Goal: Task Accomplishment & Management: Use online tool/utility

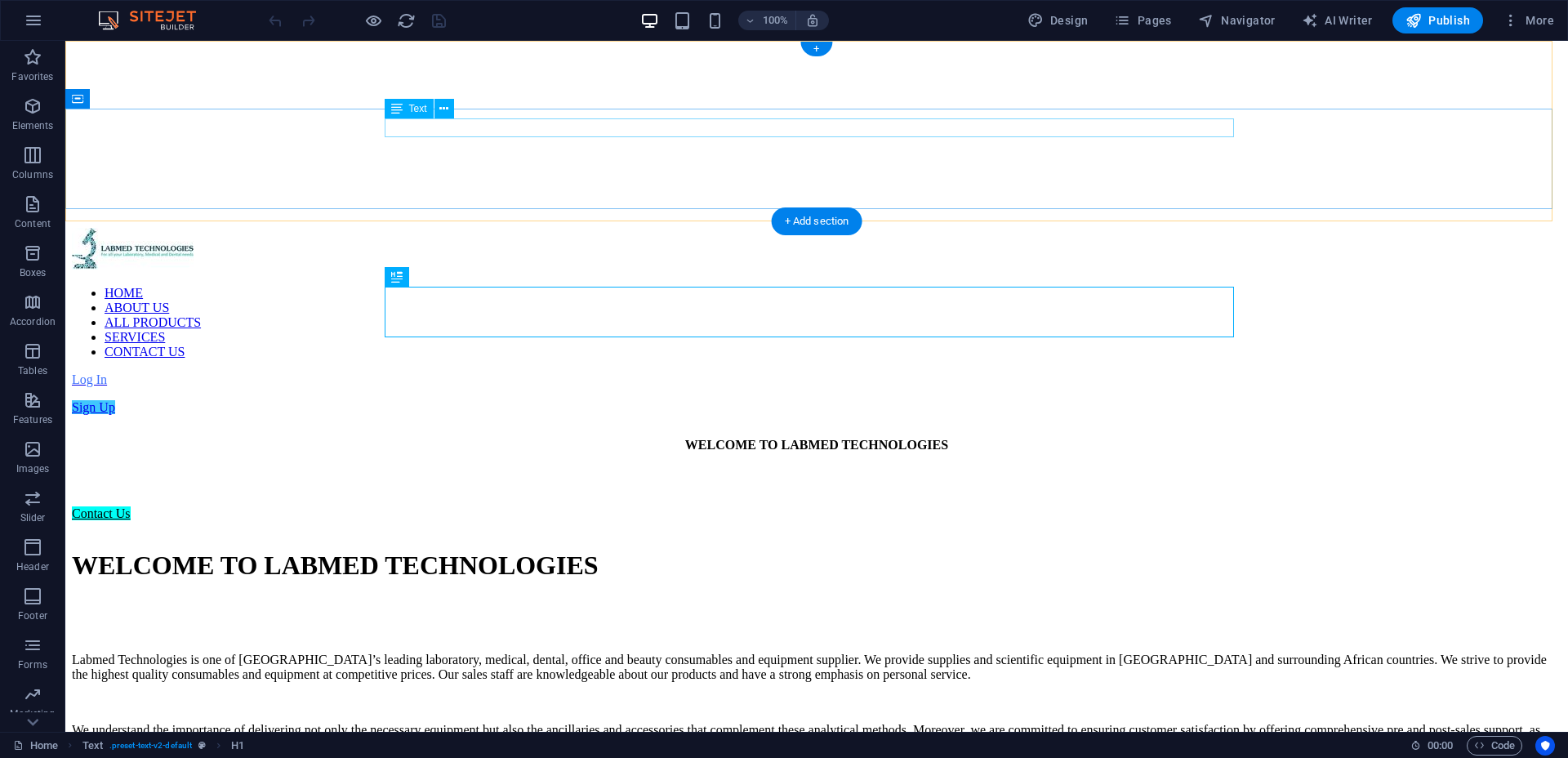
click at [767, 437] on div "WELCOME TO LABMED TECHNOLOGIES" at bounding box center [817, 444] width 1490 height 15
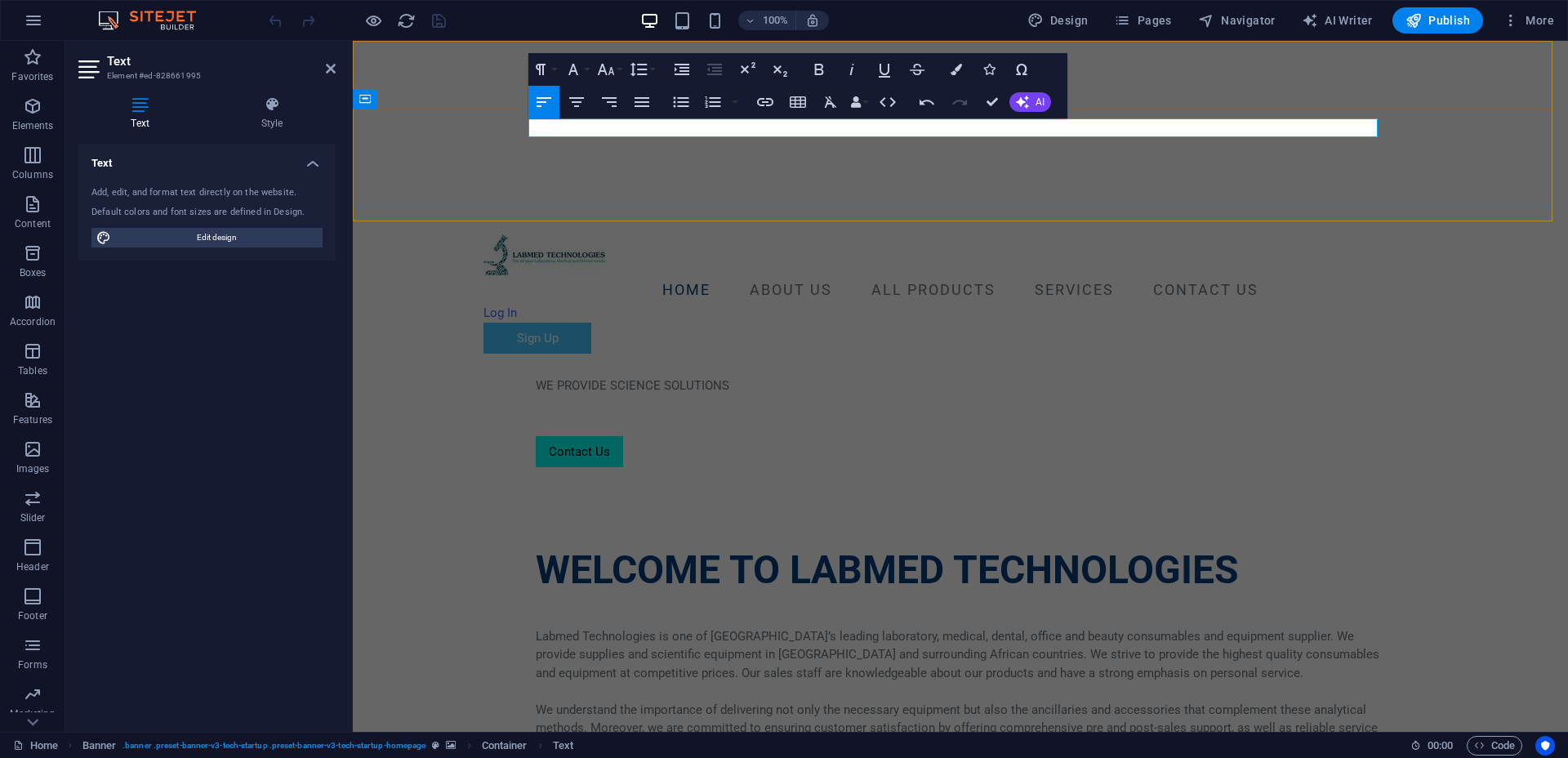
click at [721, 377] on p "WE PROVIDE SCIENCE SOLUTIONS" at bounding box center [960, 386] width 849 height 18
click at [817, 71] on icon "button" at bounding box center [819, 69] width 19 height 19
click at [588, 102] on button "Align Center" at bounding box center [576, 102] width 31 height 32
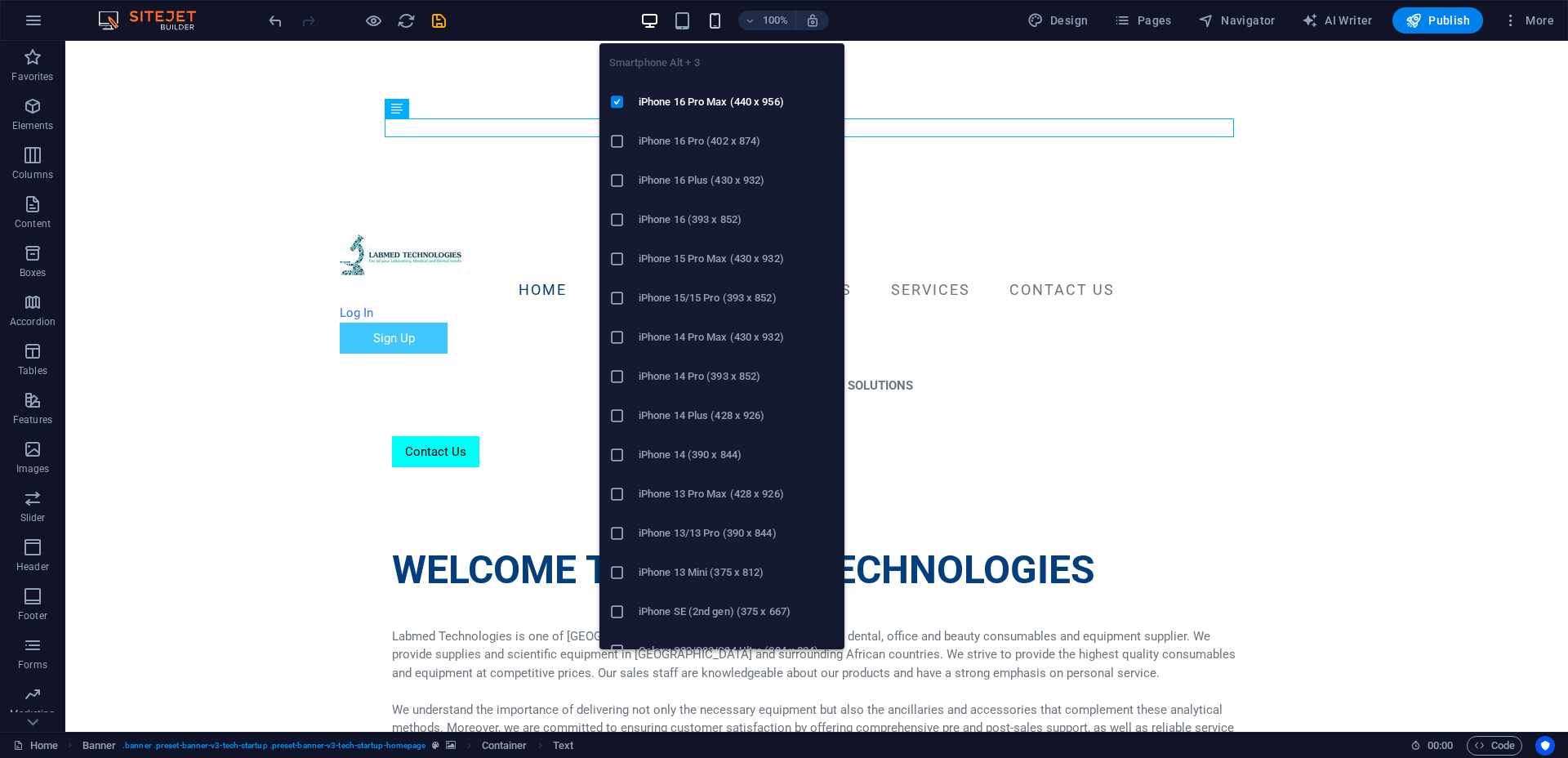
click at [718, 19] on icon "button" at bounding box center [714, 20] width 18 height 18
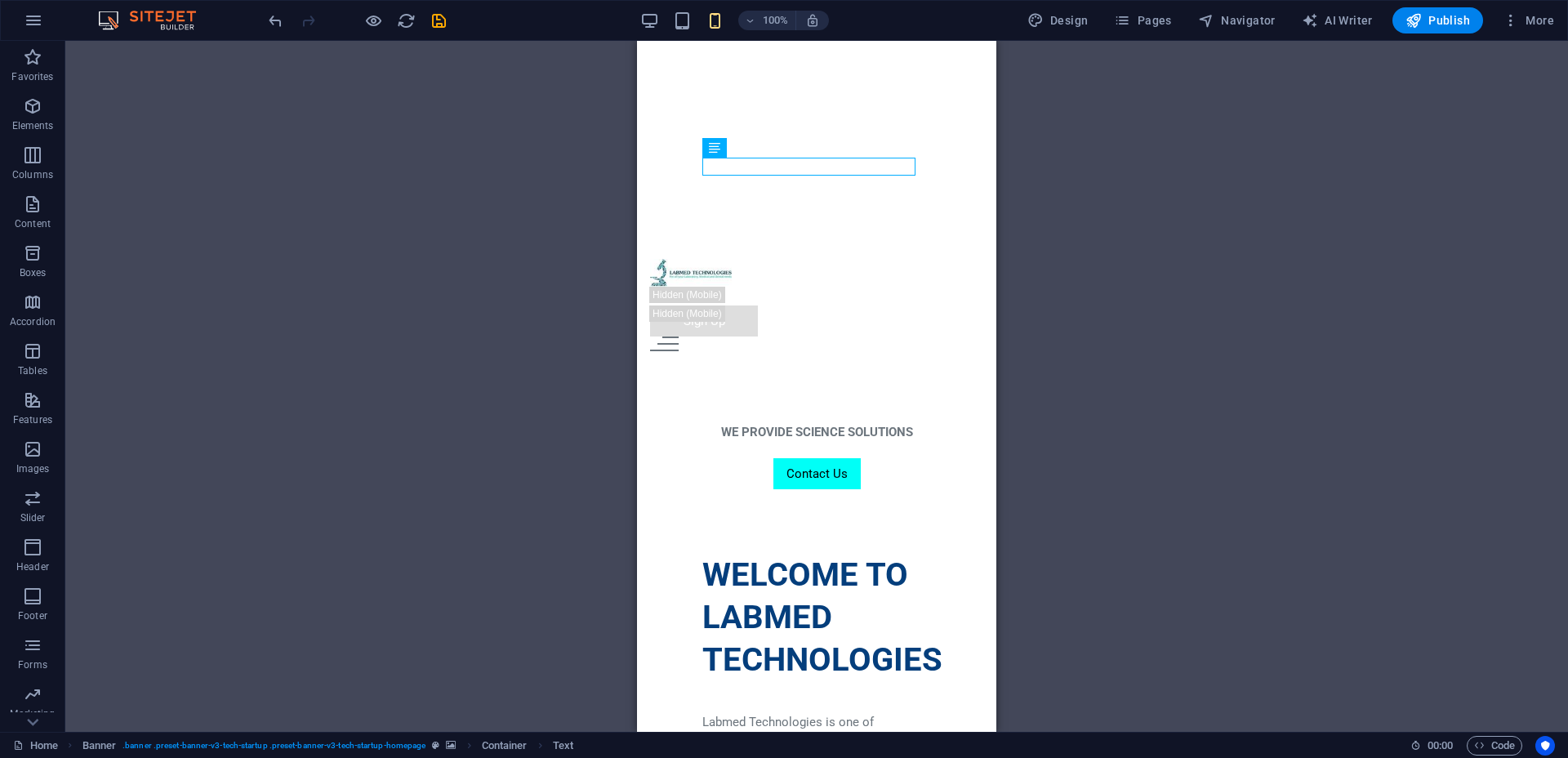
click at [1143, 300] on div "H1 Text Text Spacer Container Banner Banner Menu Bar Spacer Text Spacer Menu Bu…" at bounding box center [817, 386] width 1502 height 691
click at [848, 423] on div "WE PROVIDE SCIENCE SOLUTIONS" at bounding box center [816, 432] width 229 height 18
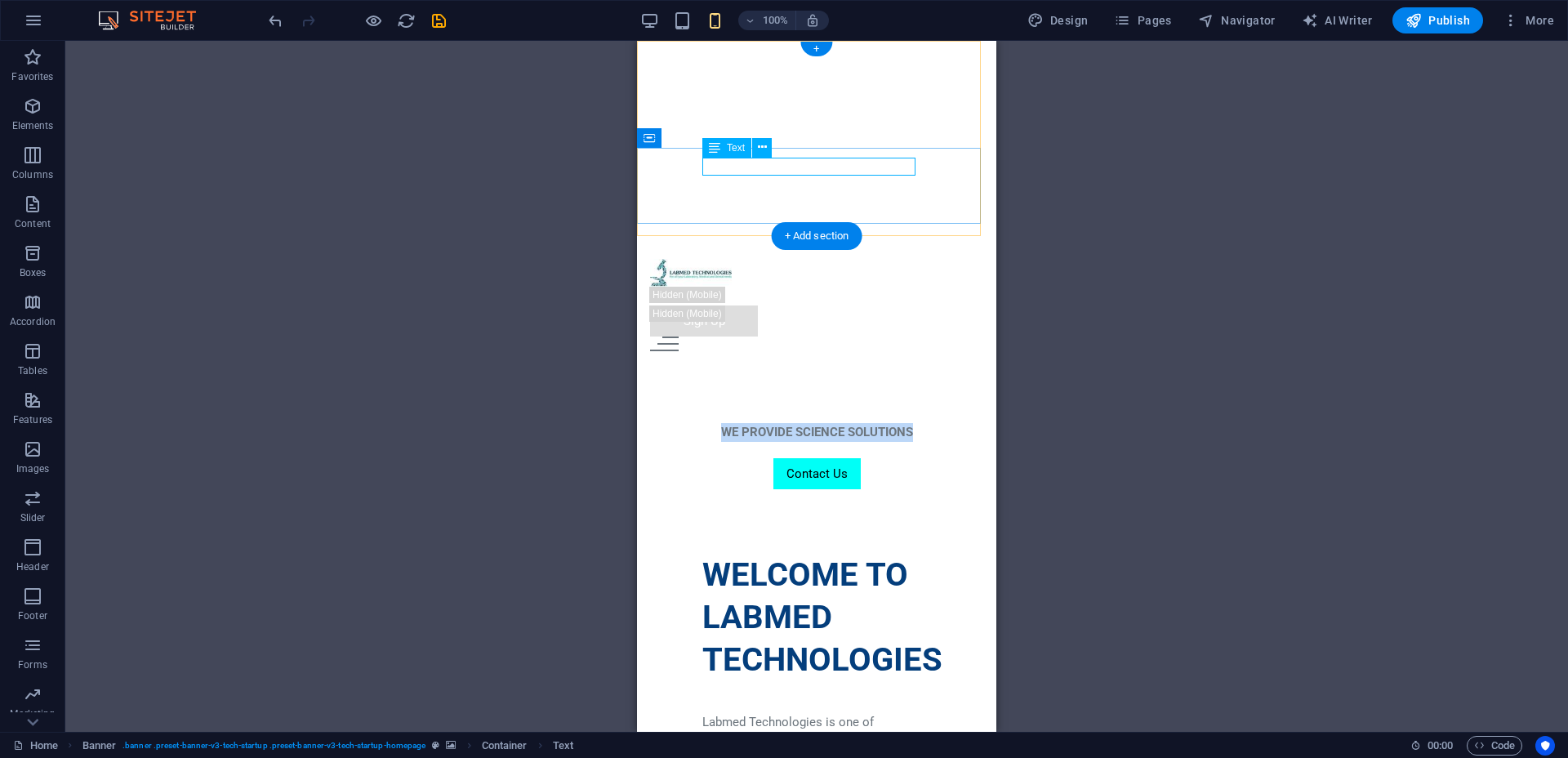
click at [705, 423] on p "WE PROVIDE SCIENCE SOLUTIONS" at bounding box center [816, 432] width 229 height 18
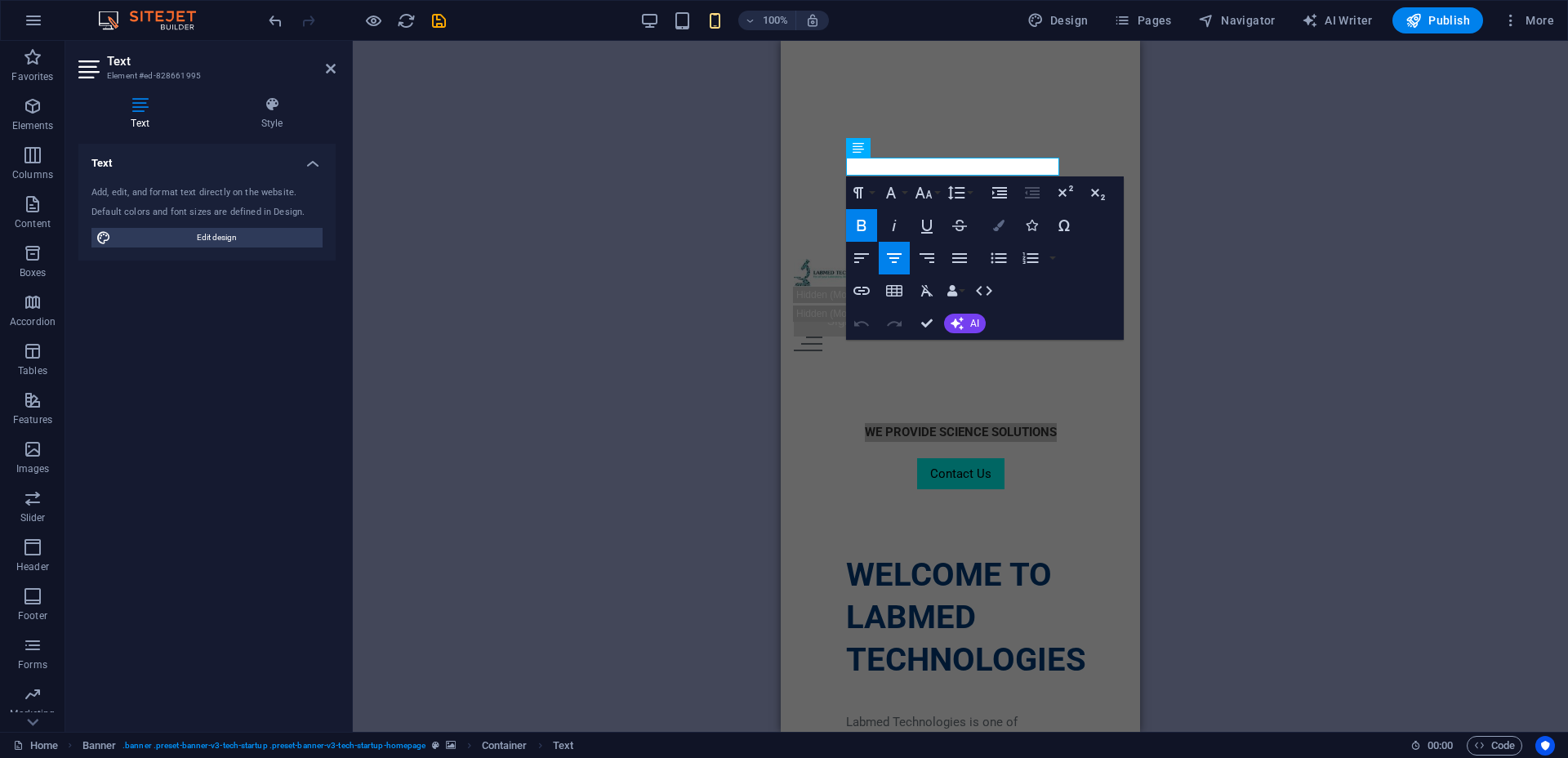
click at [996, 223] on icon "button" at bounding box center [998, 225] width 11 height 11
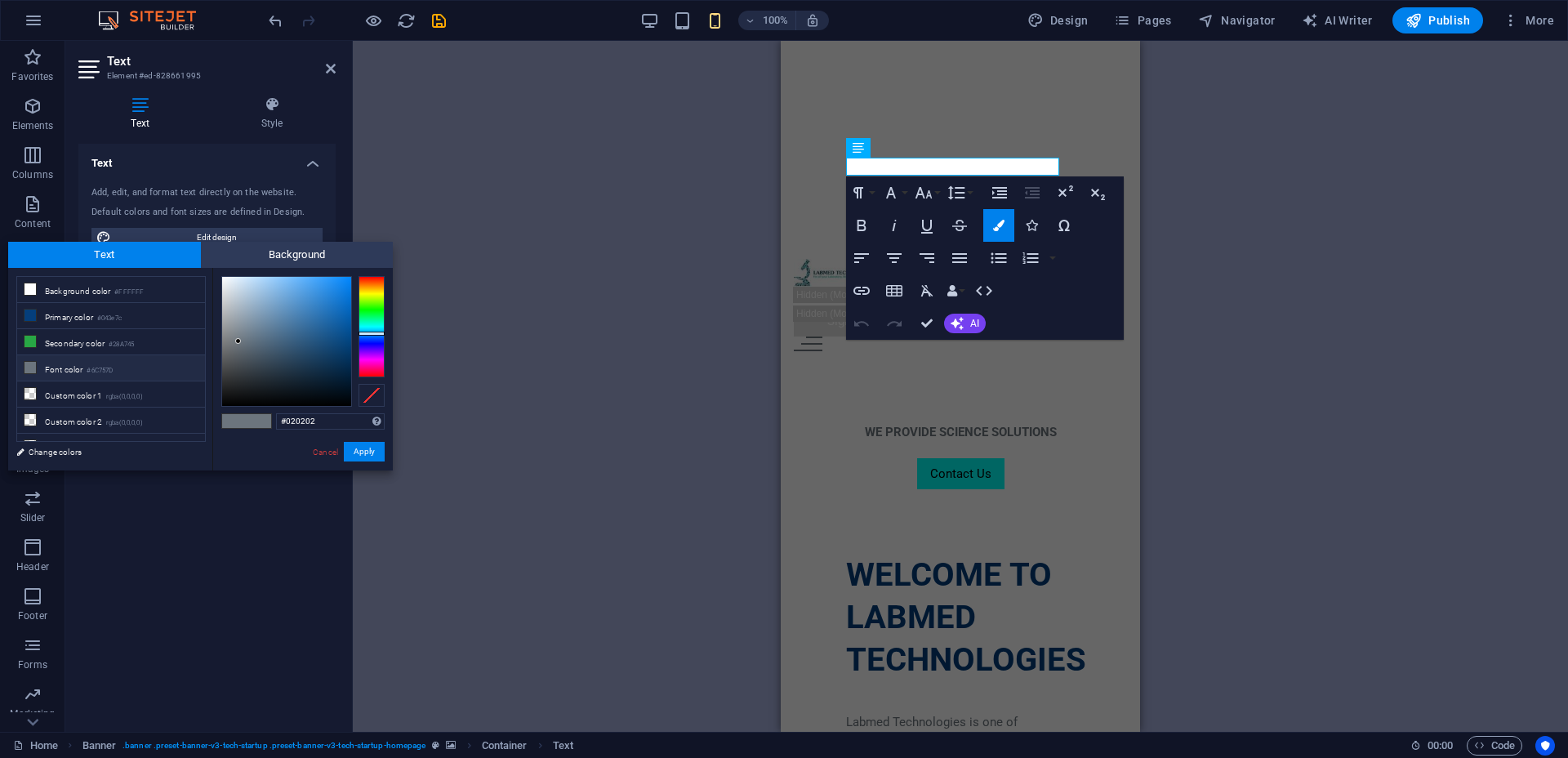
type input "#000000"
drag, startPoint x: 233, startPoint y: 403, endPoint x: 229, endPoint y: 415, distance: 12.6
click at [230, 424] on div "#000000 Supported formats #0852ed rgb(8, 82, 237) rgba(8, 82, 237, 90%) hsv(221…" at bounding box center [302, 487] width 181 height 439
click at [358, 446] on button "Apply" at bounding box center [364, 451] width 41 height 19
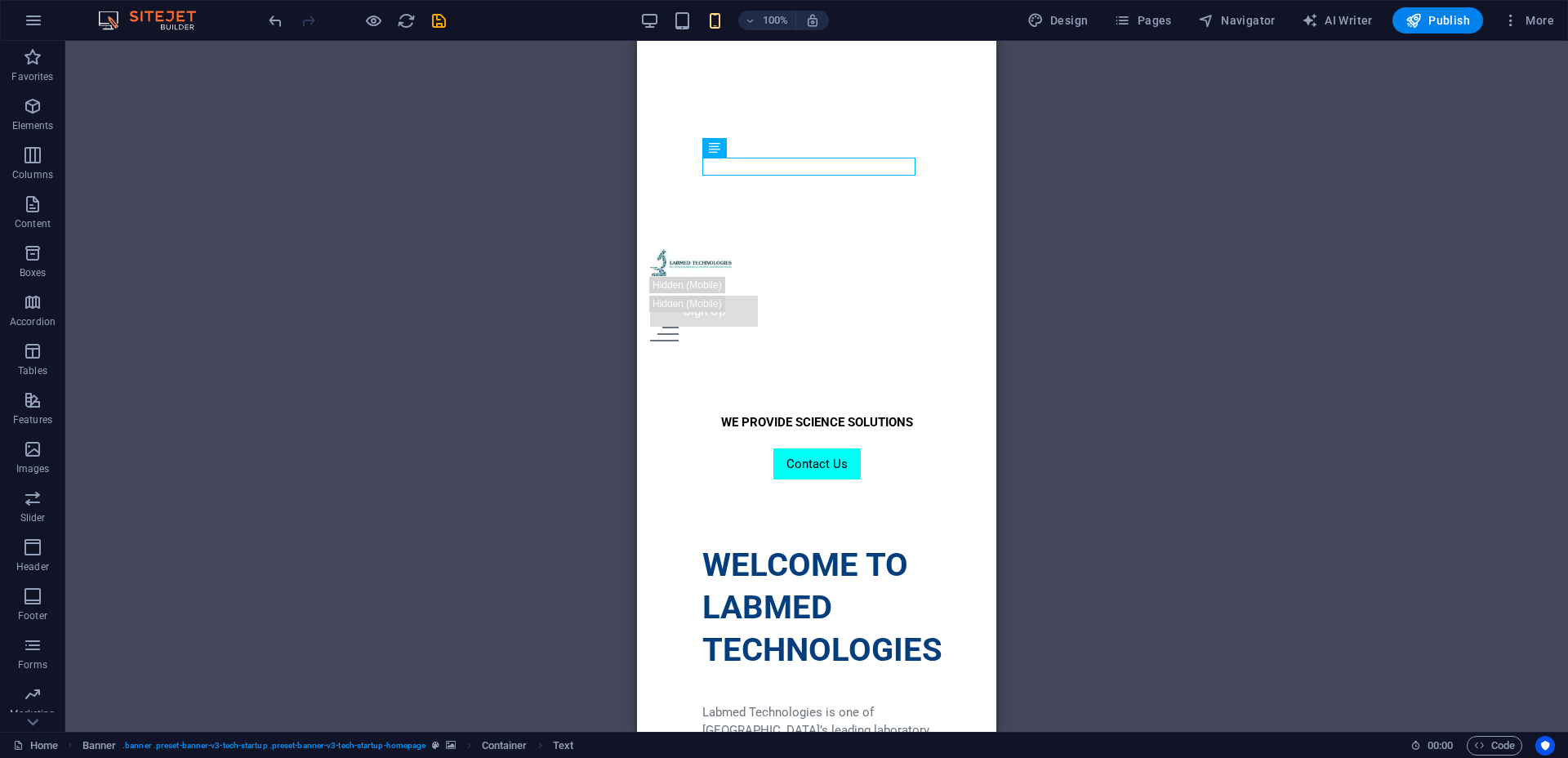
drag, startPoint x: 990, startPoint y: 190, endPoint x: 971, endPoint y: 513, distance: 323.6
click at [971, 513] on div "H1 Text Text Spacer Container Banner Banner Menu Bar Spacer Text Spacer Menu Bu…" at bounding box center [817, 386] width 359 height 691
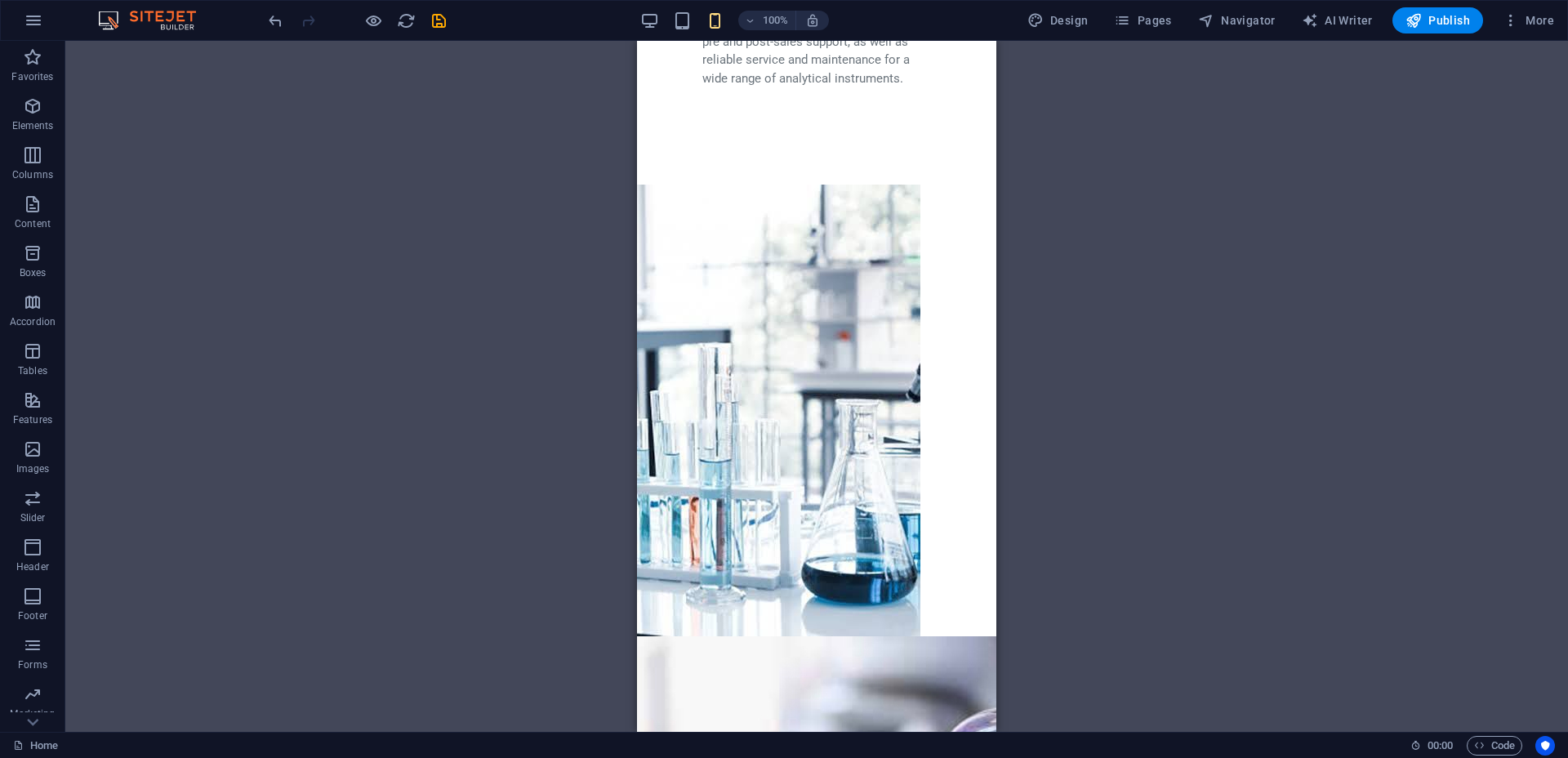
scroll to position [2029, 0]
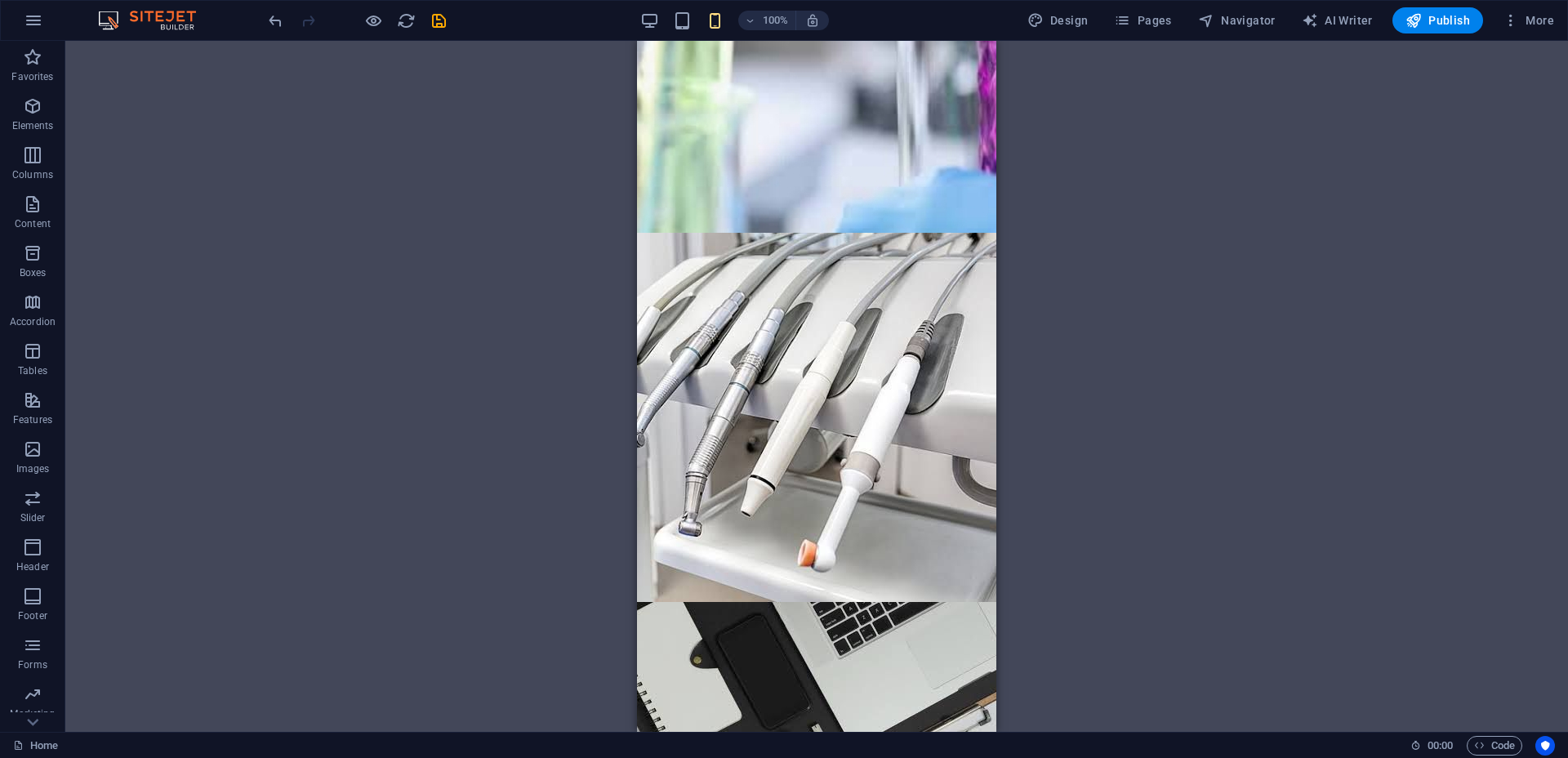
drag, startPoint x: 987, startPoint y: 169, endPoint x: 1557, endPoint y: 785, distance: 839.3
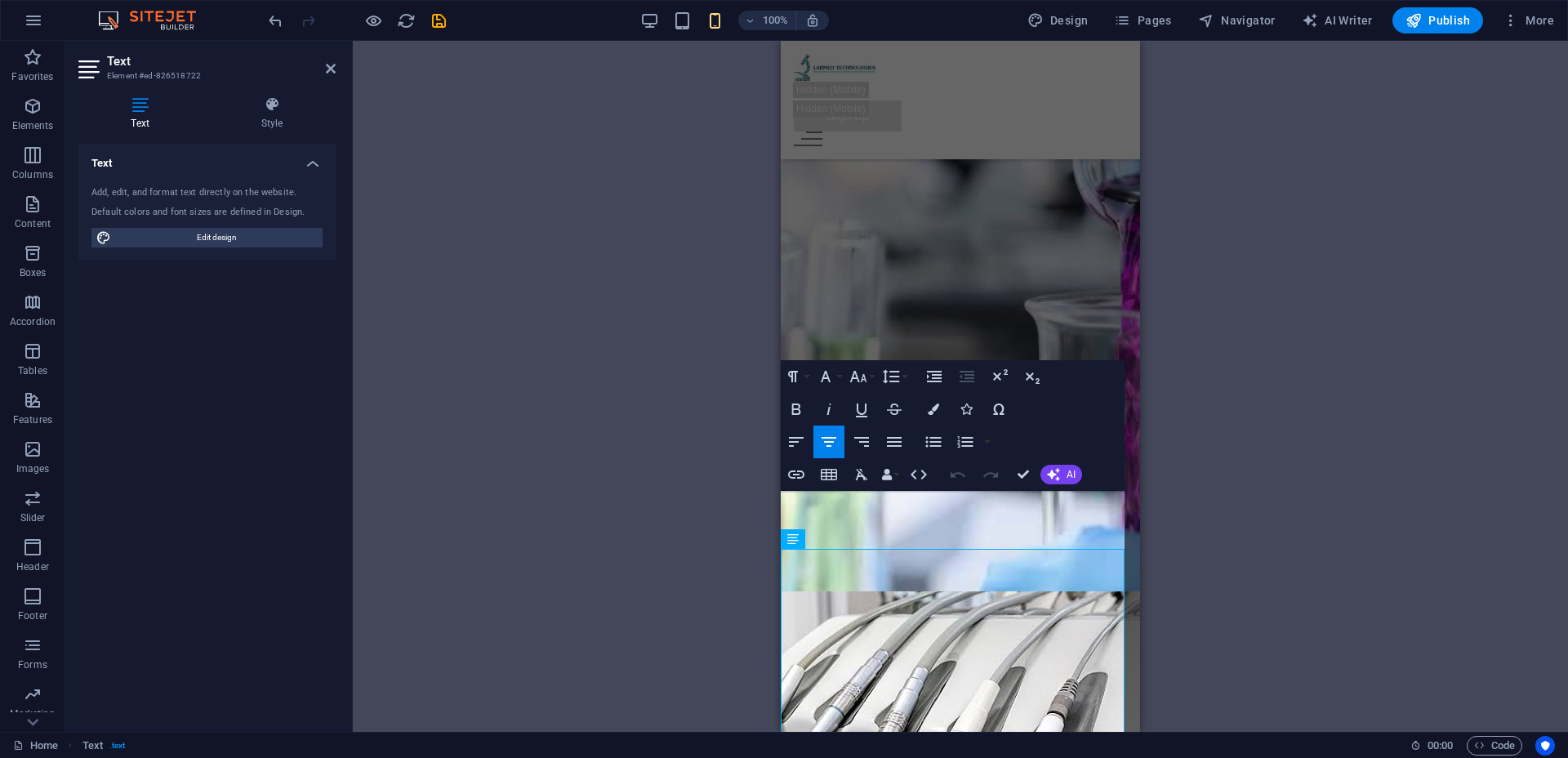
scroll to position [1548, 0]
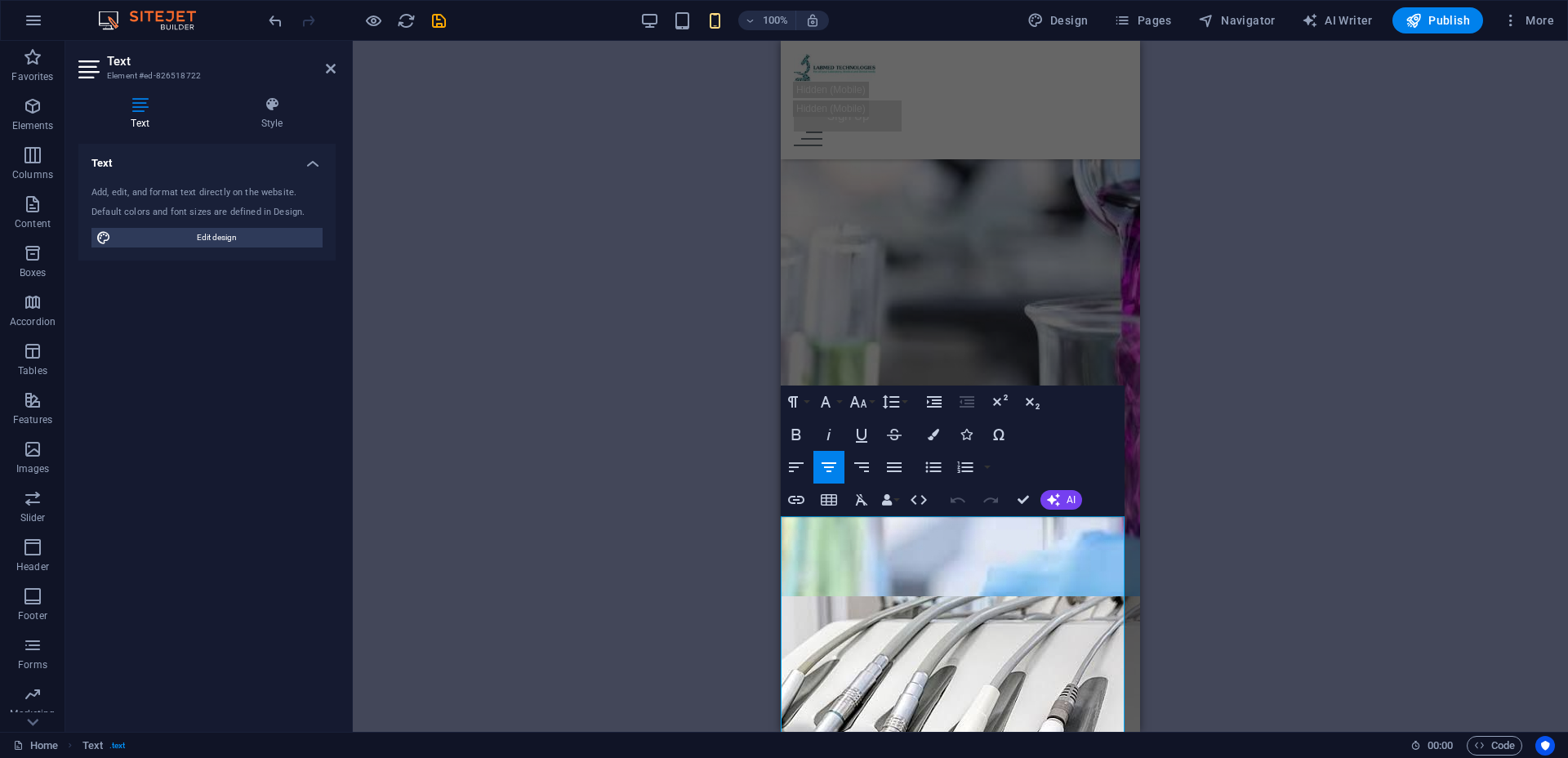
drag, startPoint x: 1095, startPoint y: 457, endPoint x: 841, endPoint y: 528, distance: 263.7
click at [808, 457] on button "Align Left" at bounding box center [796, 466] width 31 height 32
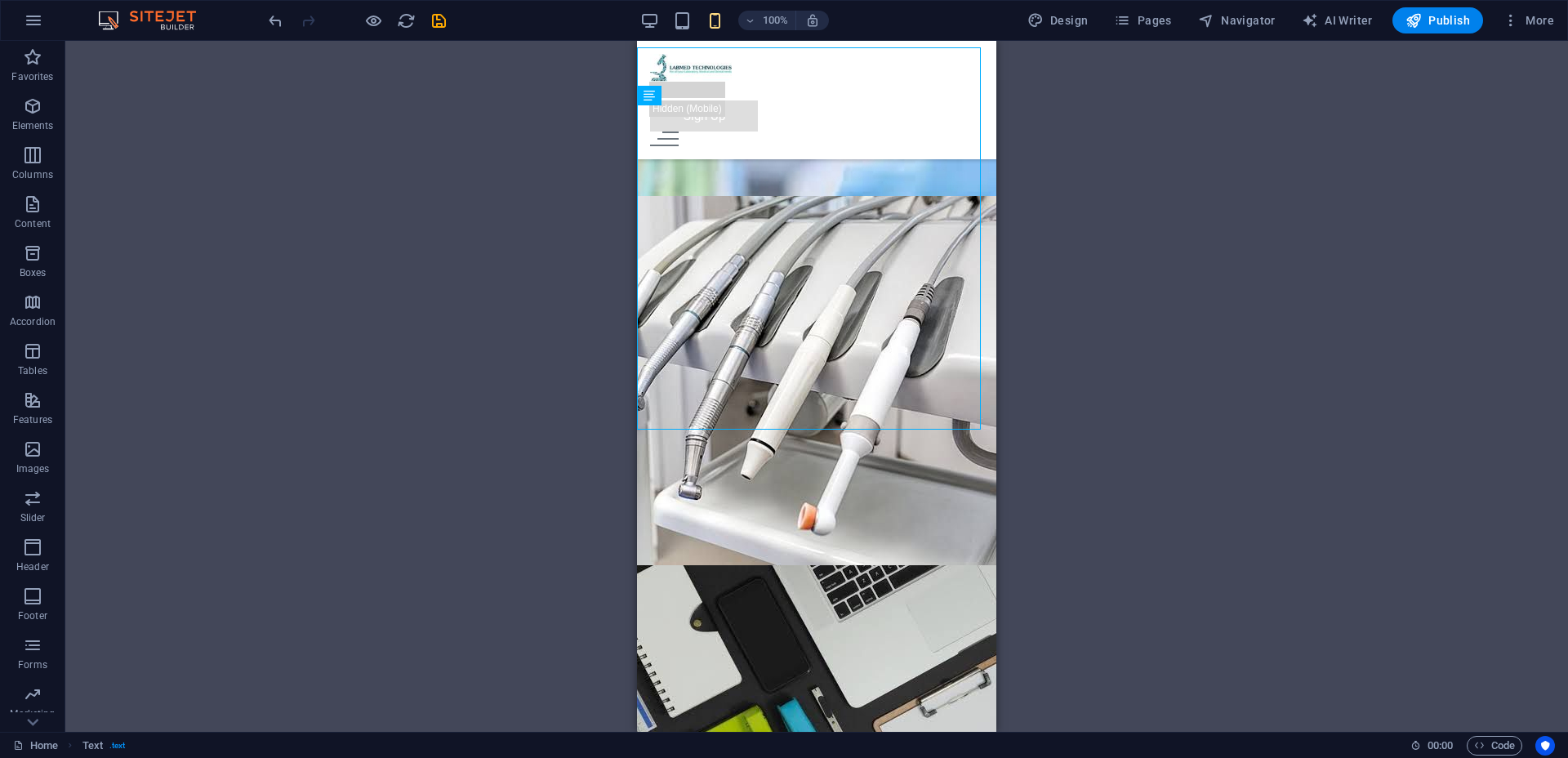
scroll to position [1817, 0]
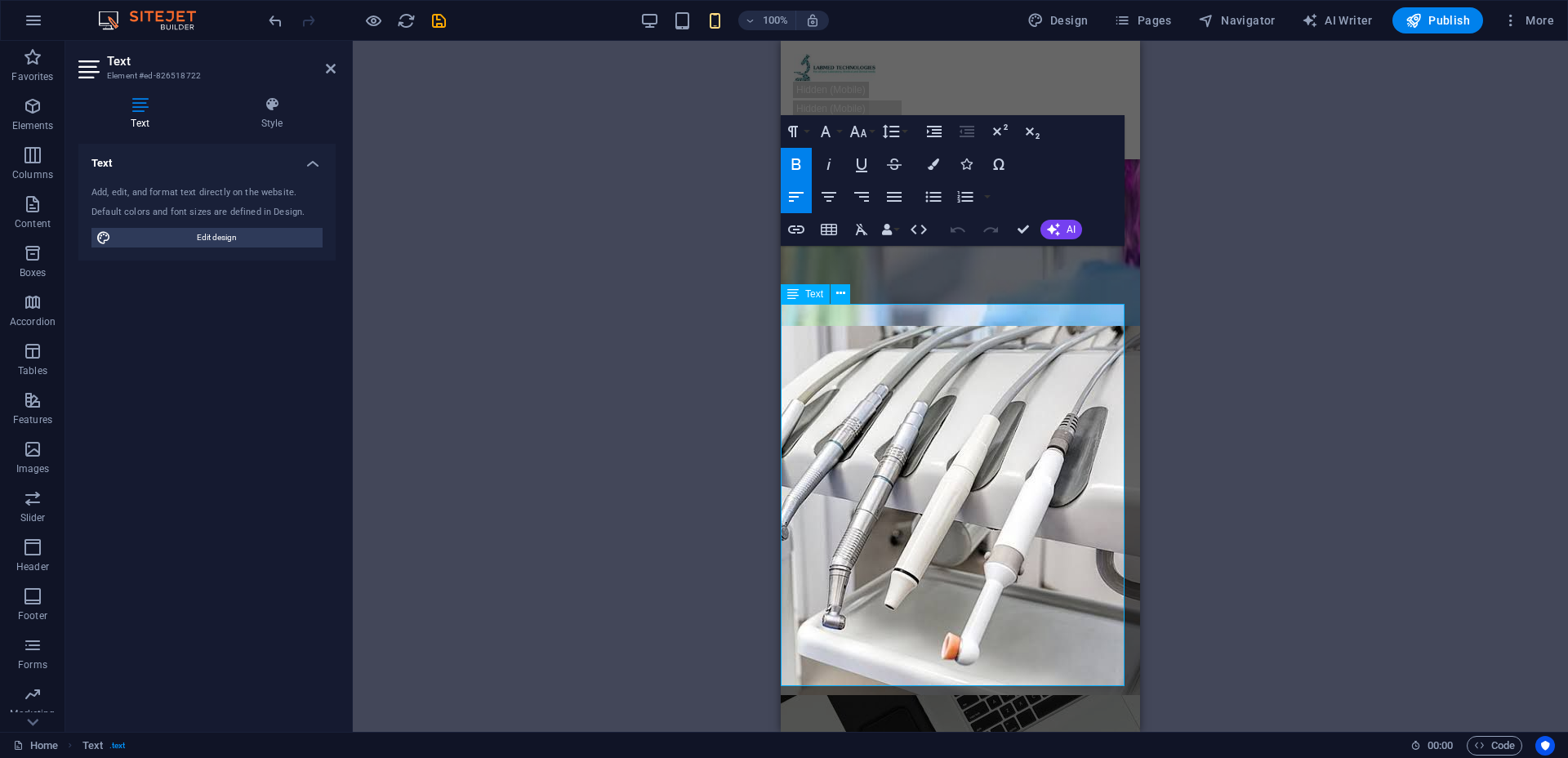
scroll to position [1875, 0]
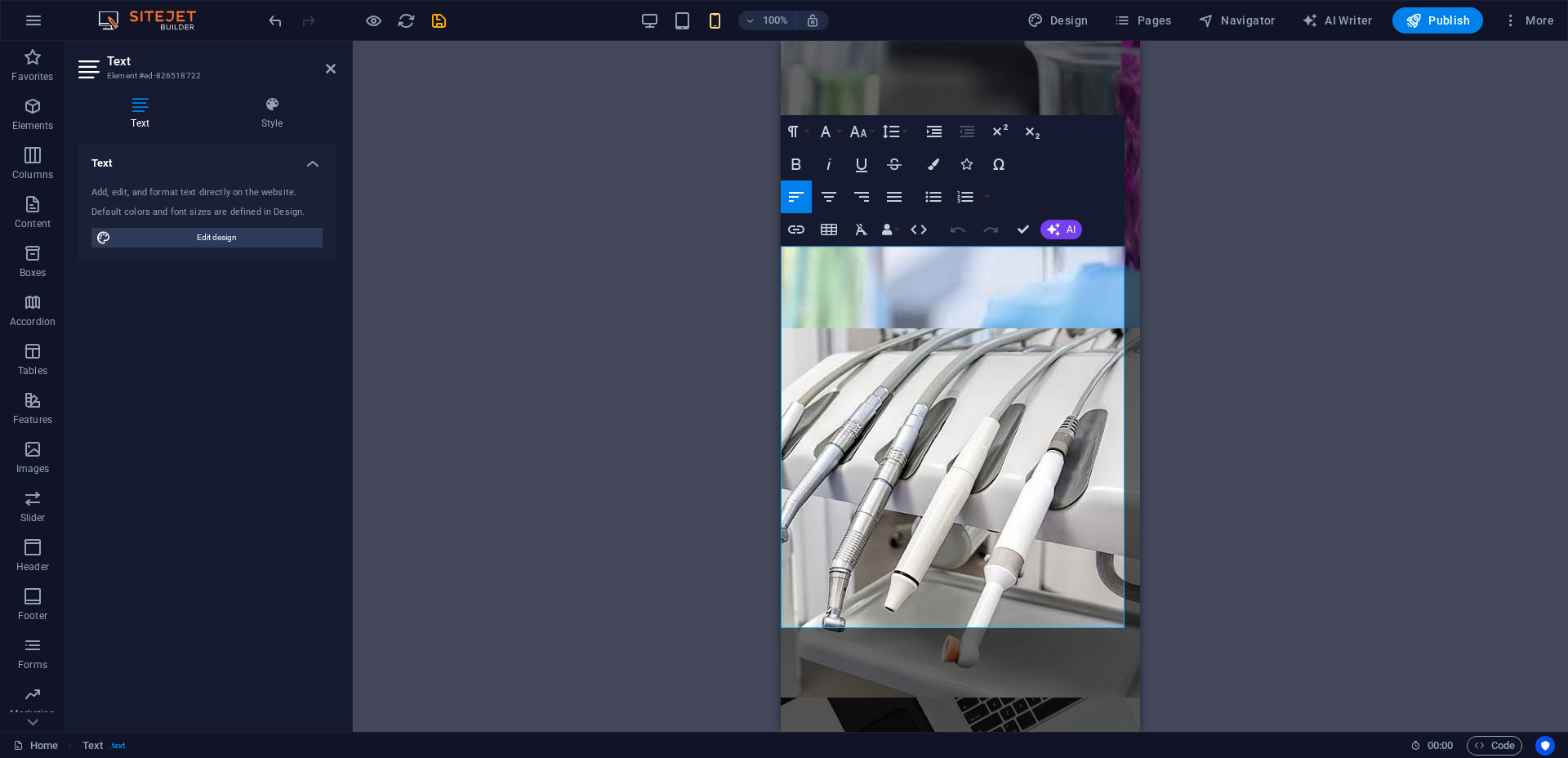
drag, startPoint x: 1052, startPoint y: 608, endPoint x: 756, endPoint y: 251, distance: 463.8
click at [837, 131] on button "Font Family" at bounding box center [828, 131] width 31 height 32
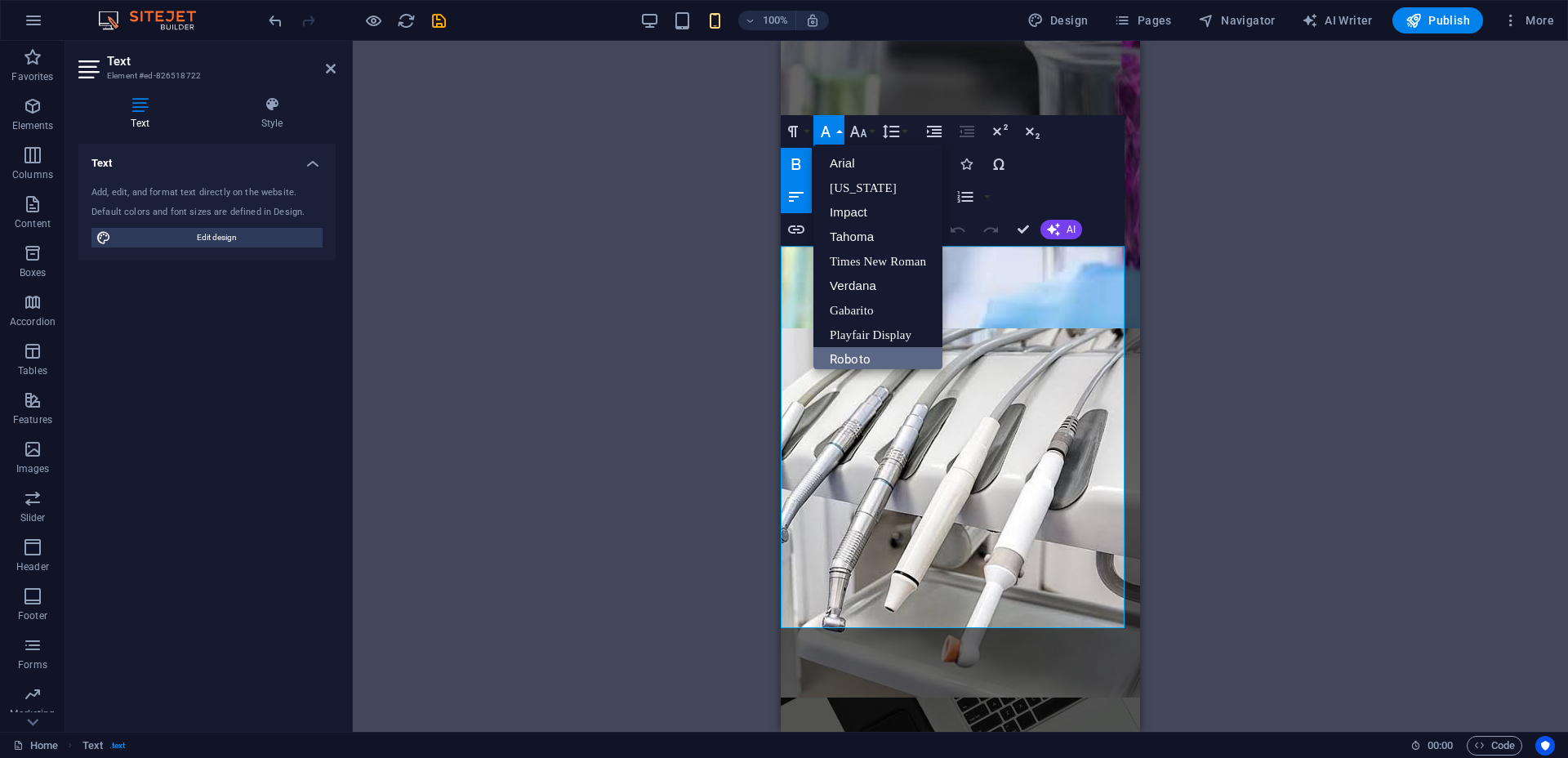
scroll to position [33, 0]
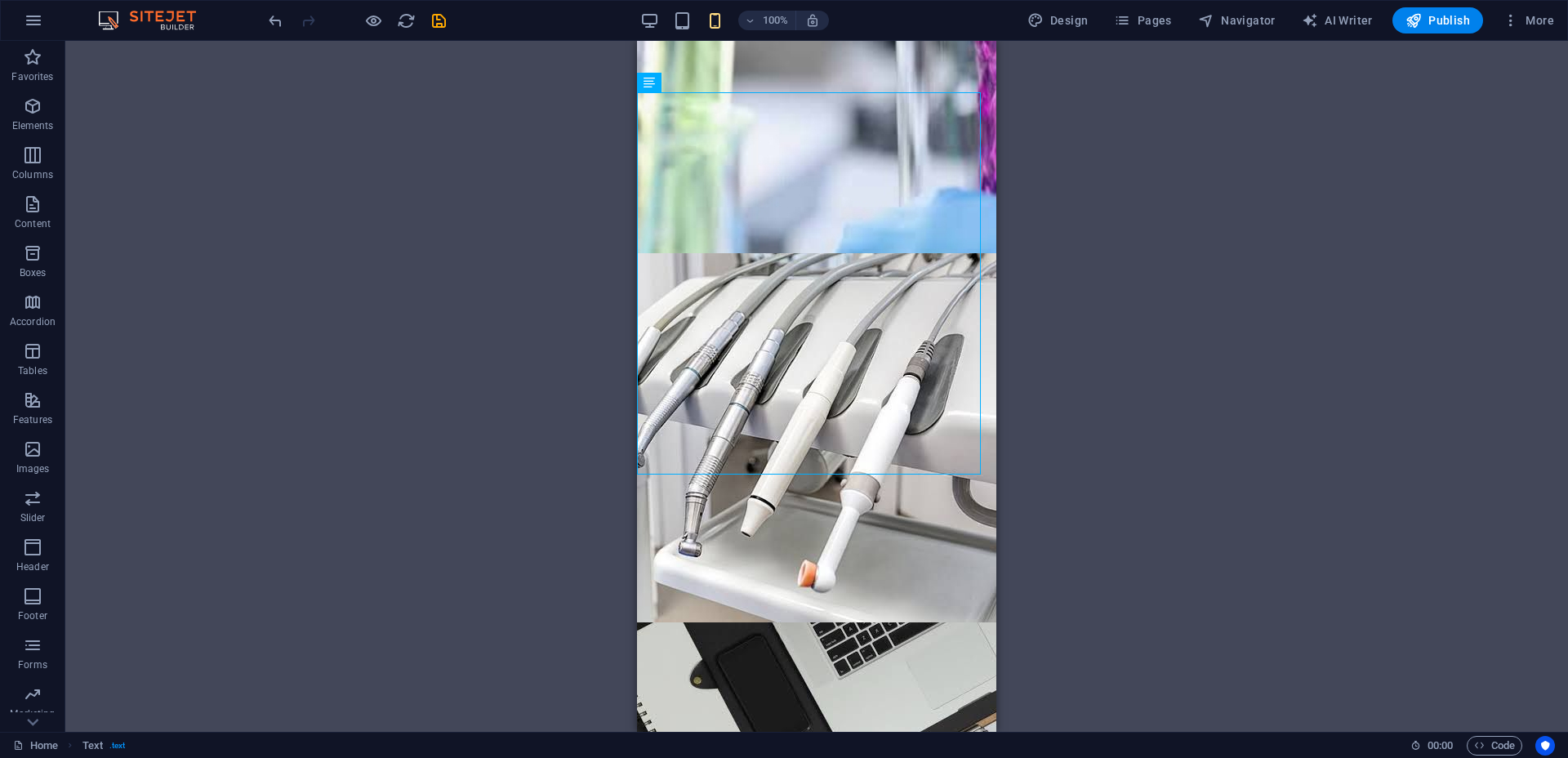
scroll to position [2029, 0]
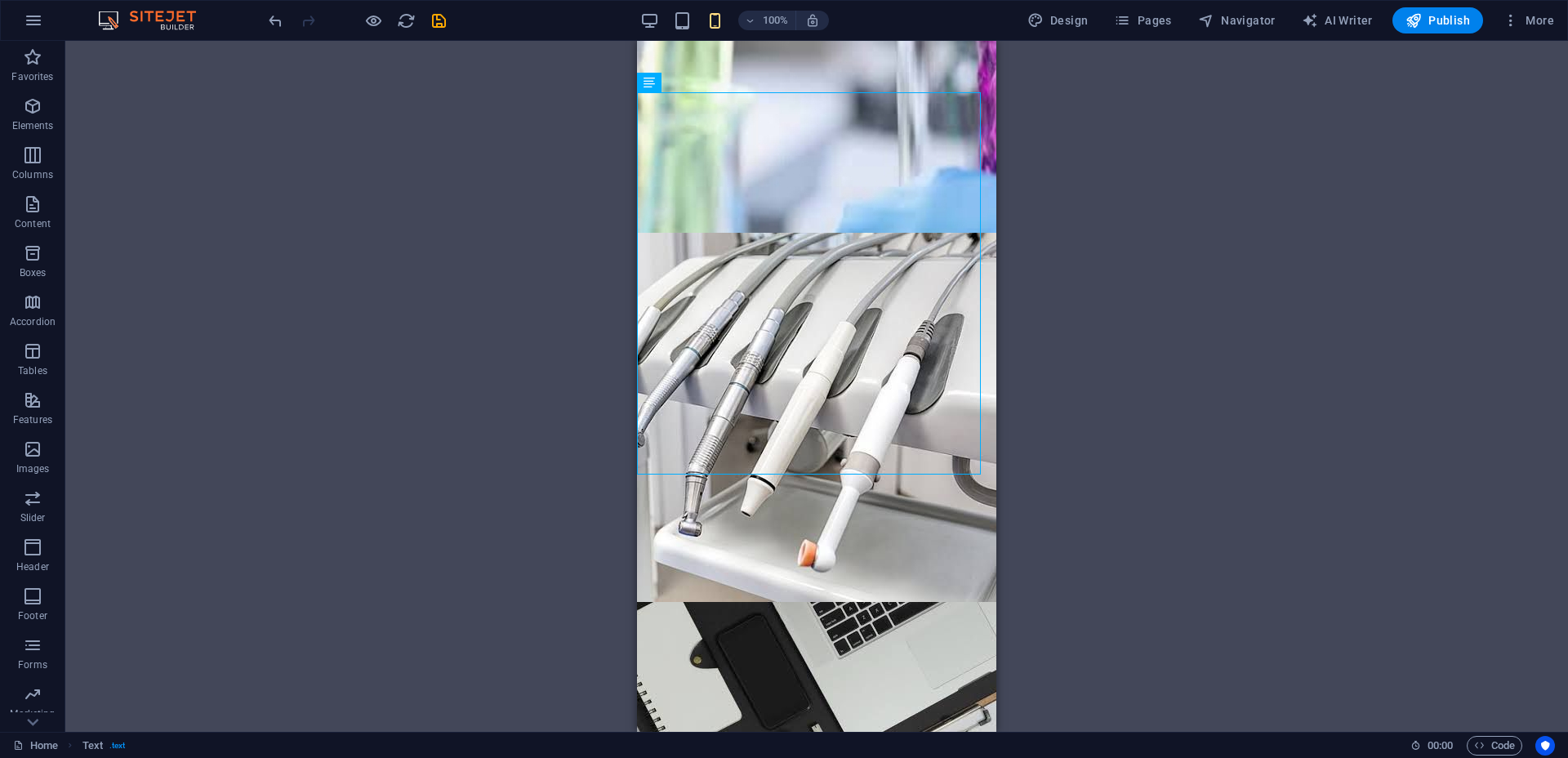
click at [263, 363] on div "Drag here to replace the existing content. Press “Ctrl” if you want to create a…" at bounding box center [817, 386] width 1502 height 691
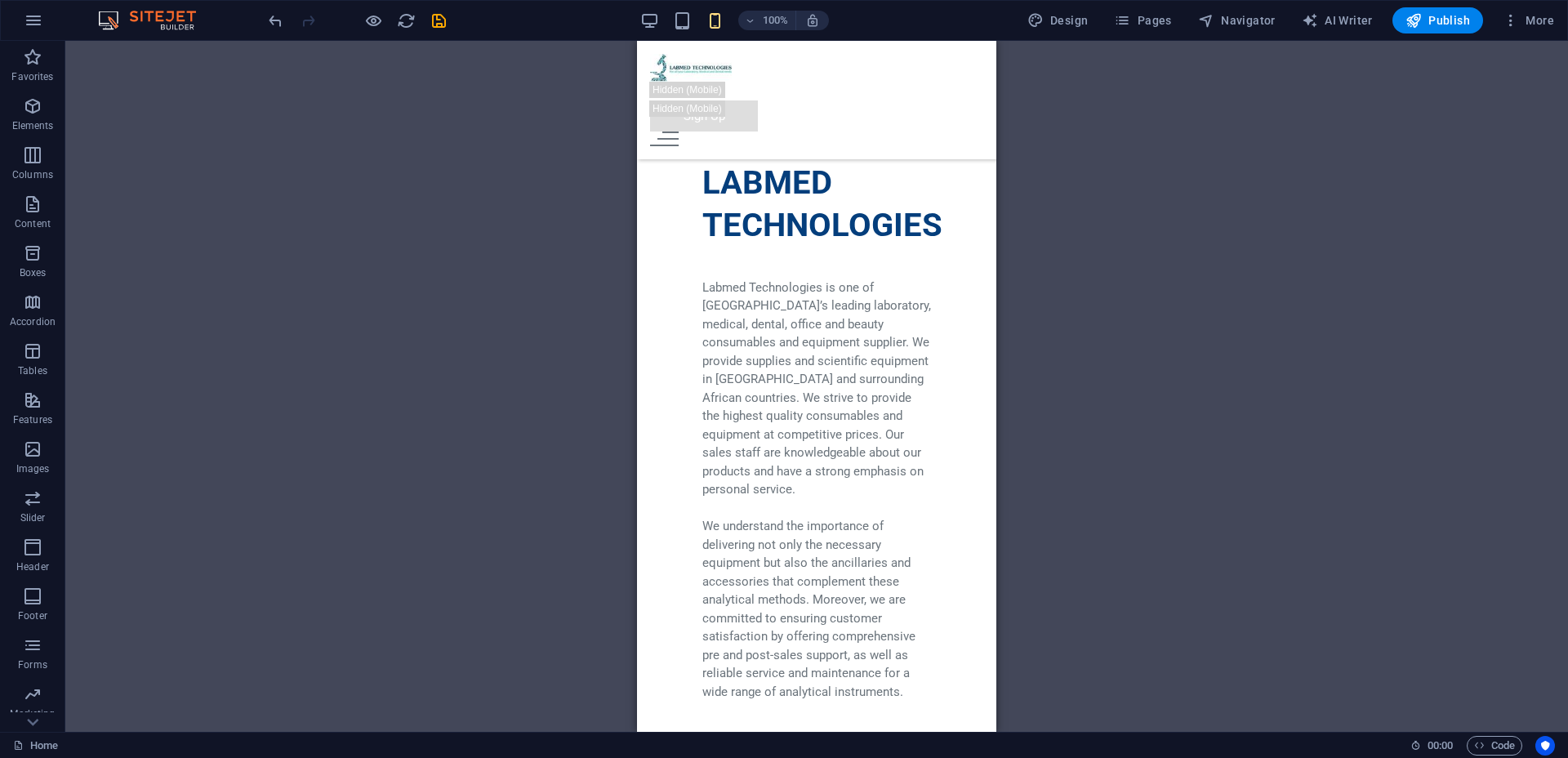
scroll to position [0, 0]
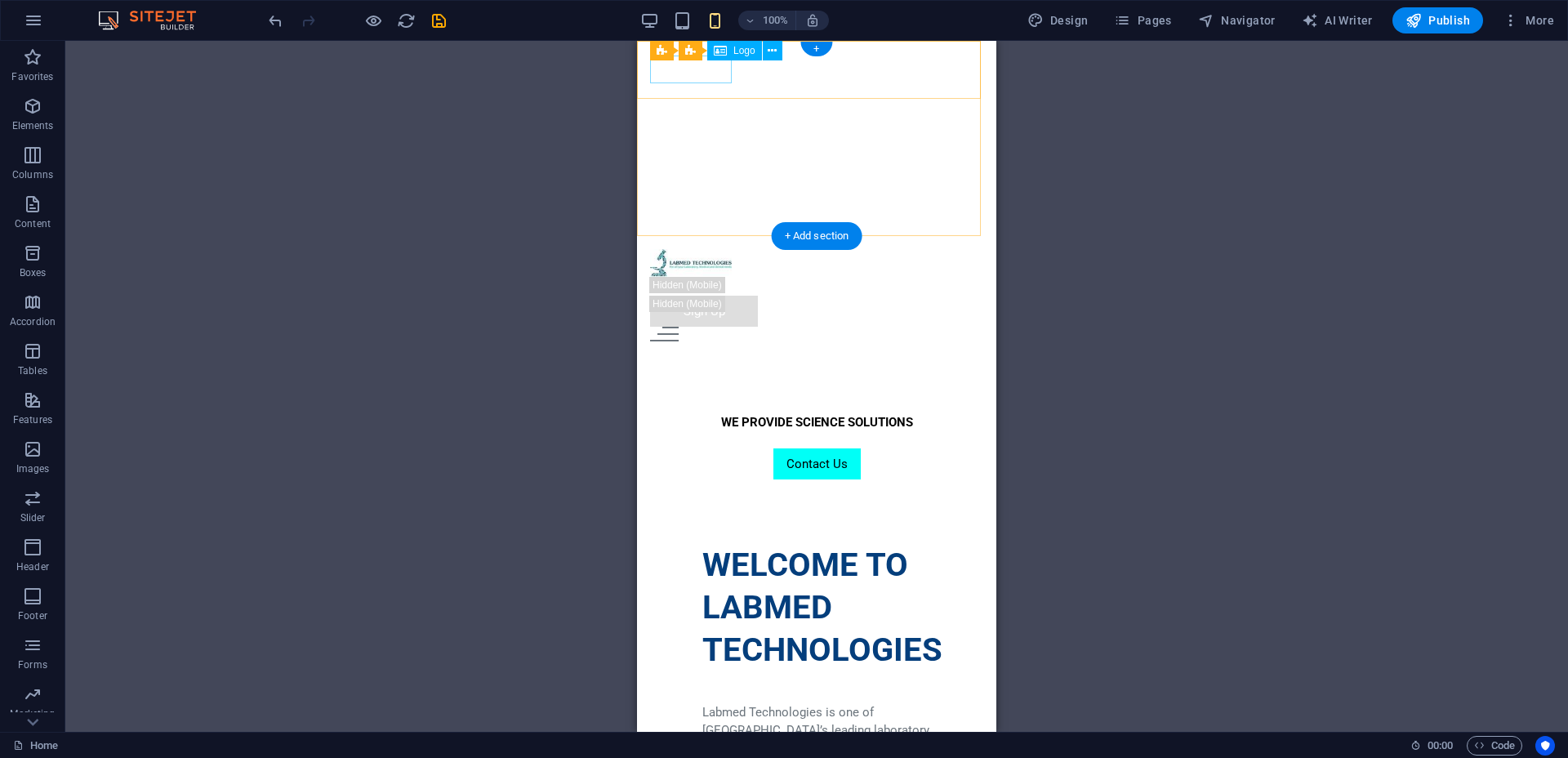
click at [683, 249] on div at bounding box center [817, 263] width 333 height 28
select select "px"
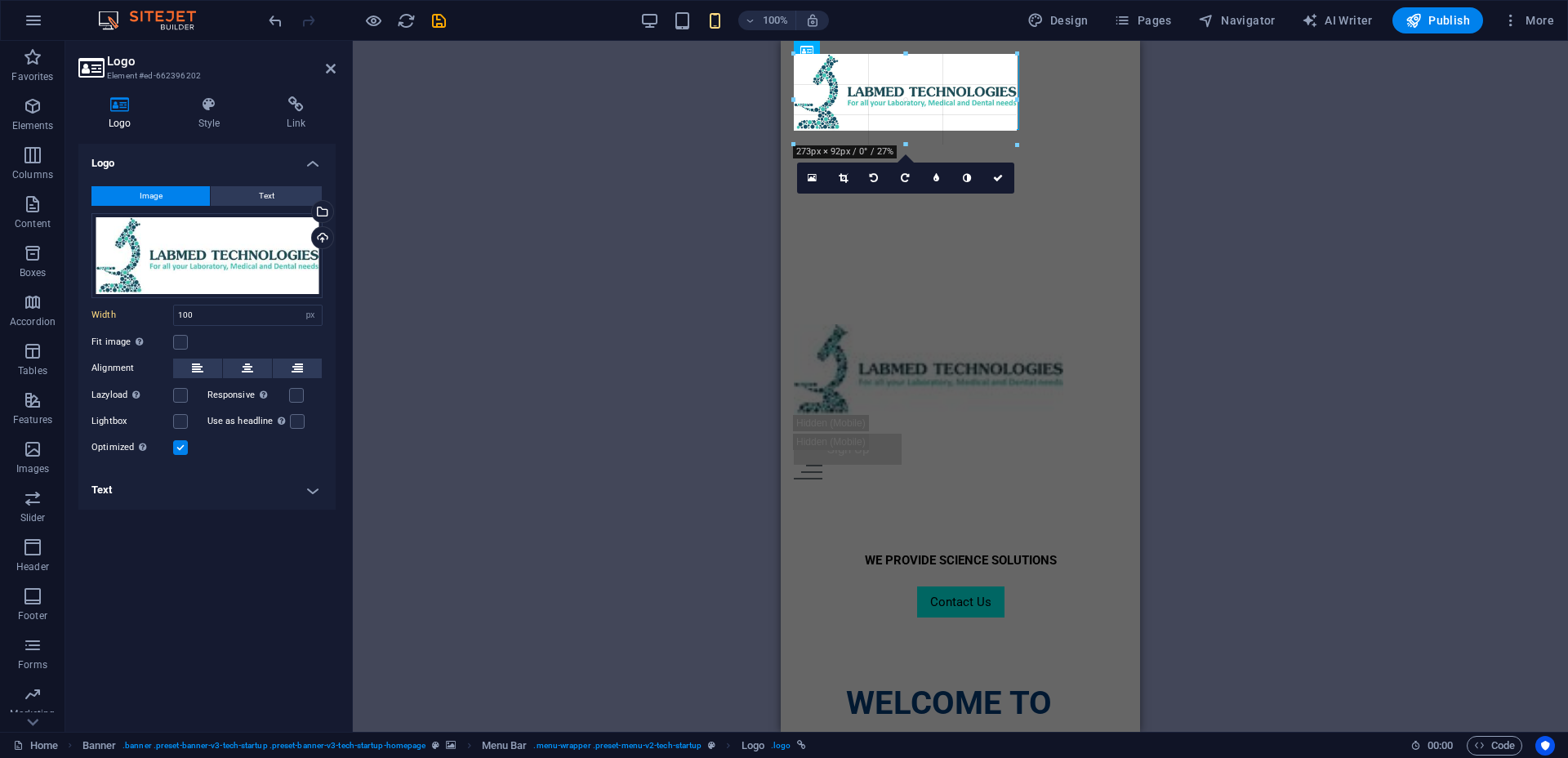
drag, startPoint x: 876, startPoint y: 65, endPoint x: 1063, endPoint y: 73, distance: 187.2
type input "330"
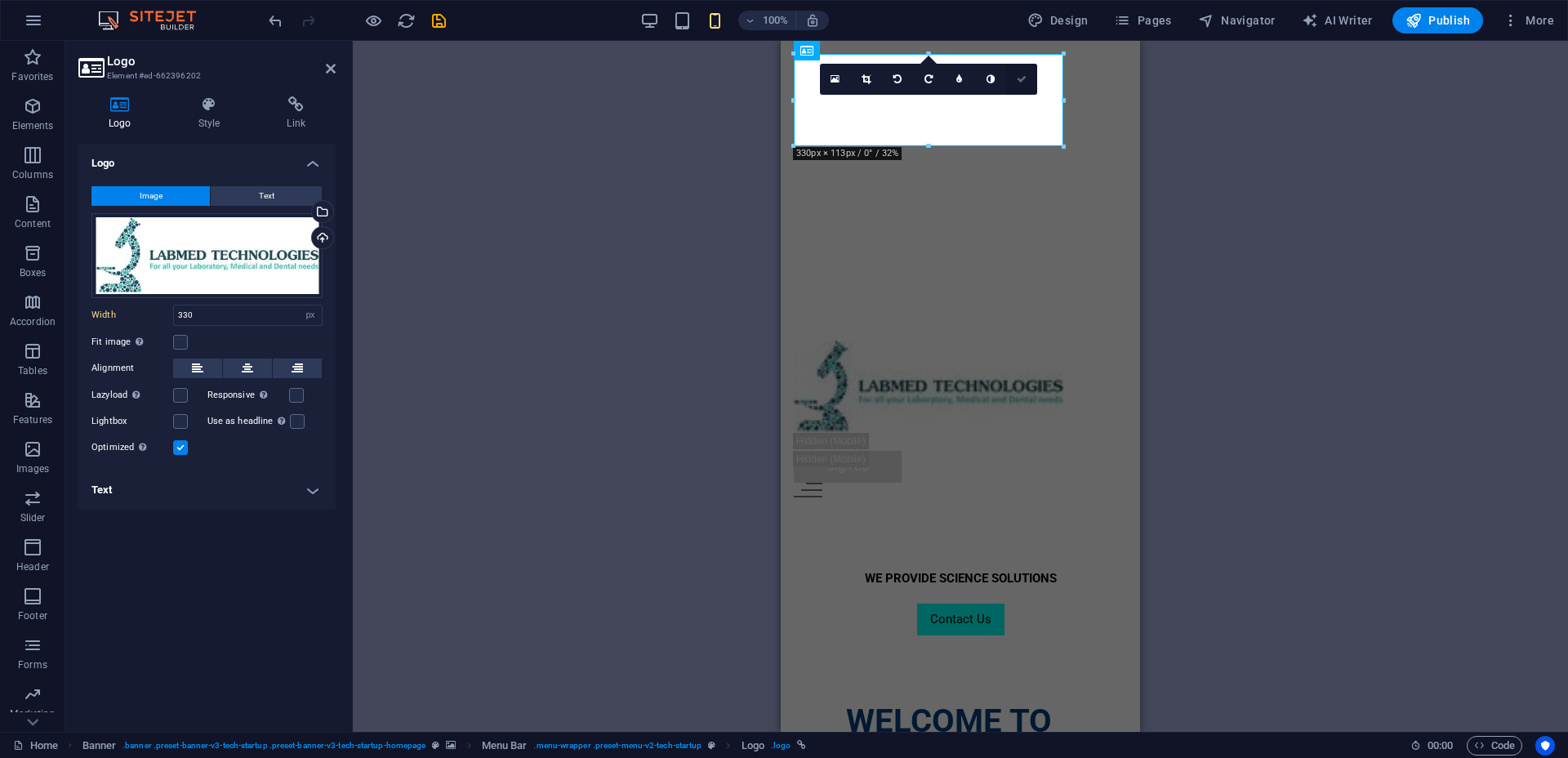
click at [1025, 69] on link at bounding box center [1021, 79] width 31 height 31
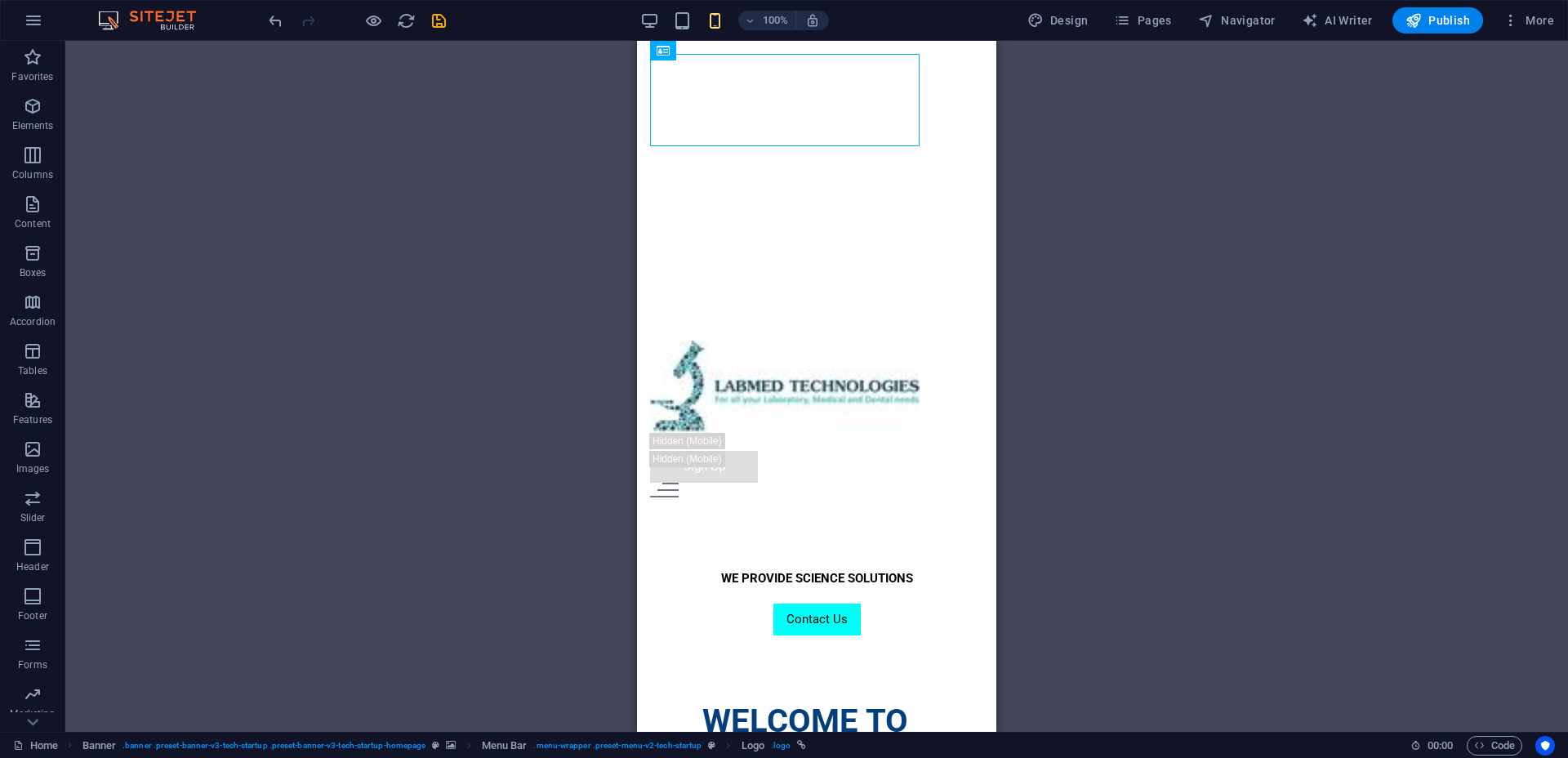
click at [1074, 176] on div "Drag here to replace the existing content. Press “Ctrl” if you want to create a…" at bounding box center [817, 386] width 1502 height 691
click at [866, 341] on div at bounding box center [817, 386] width 333 height 92
click at [549, 254] on div "Drag here to replace the existing content. Press “Ctrl” if you want to create a…" at bounding box center [817, 386] width 1502 height 691
click at [724, 341] on div at bounding box center [817, 386] width 333 height 92
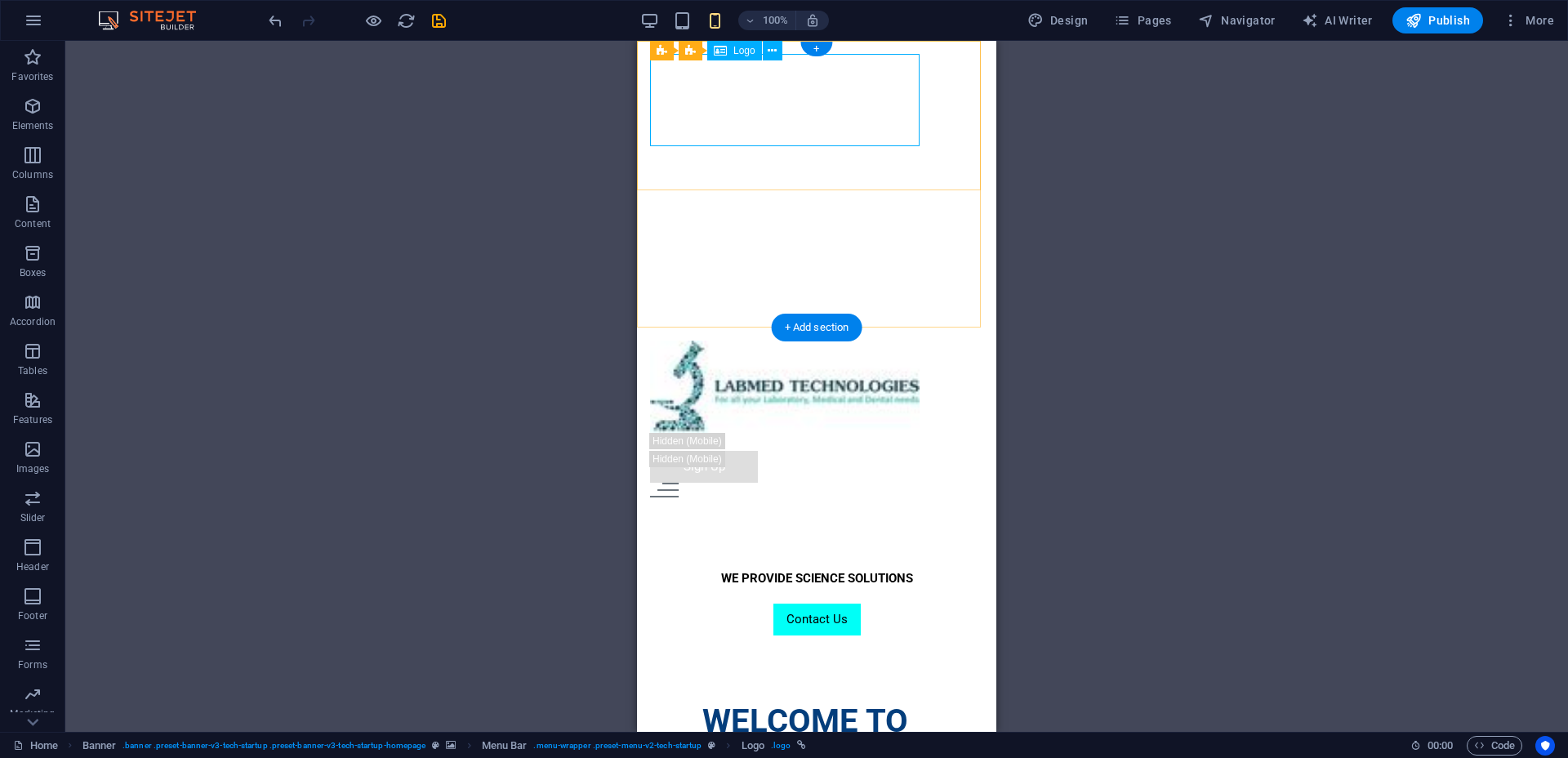
select select "px"
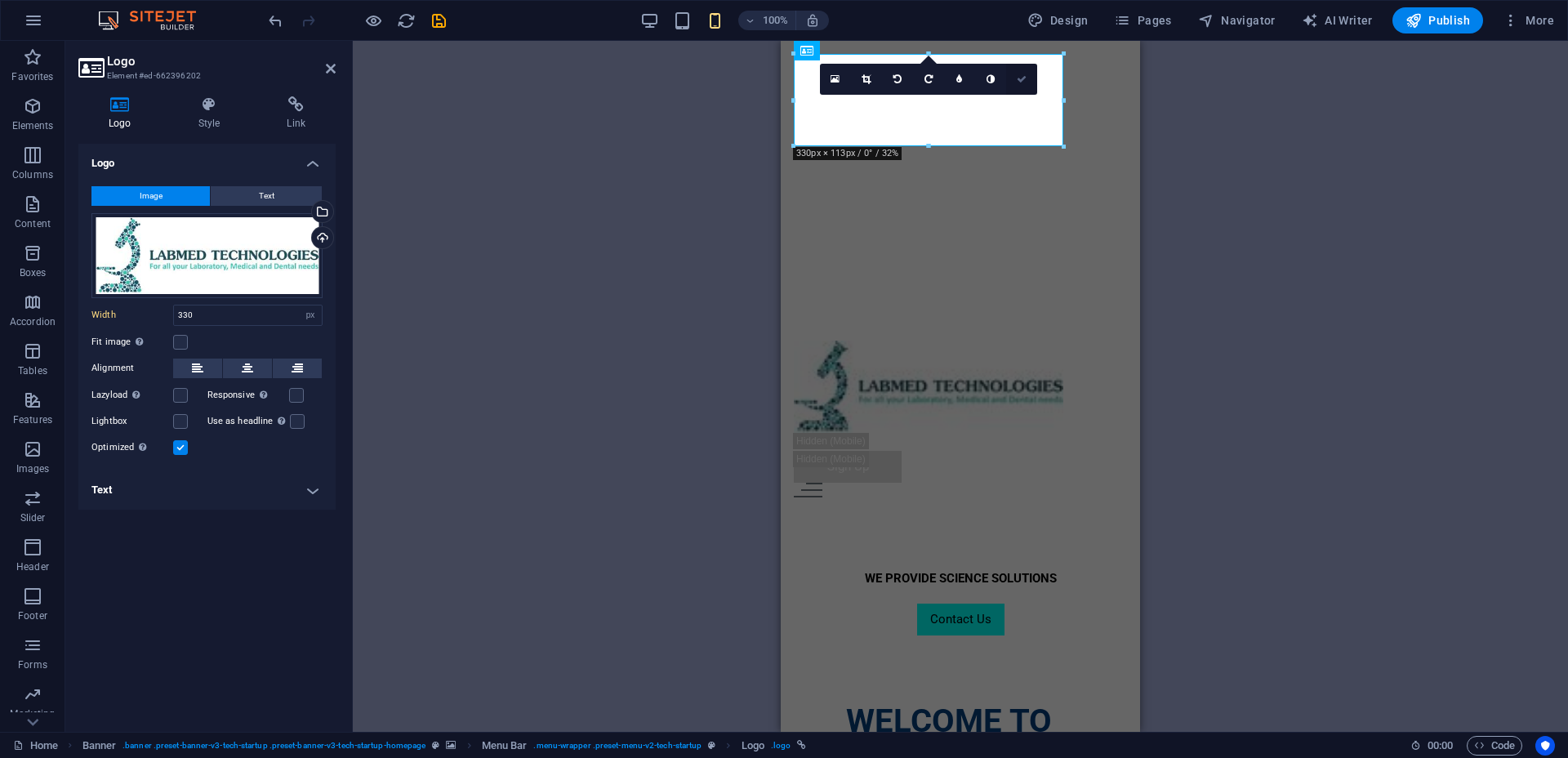
click at [1025, 80] on icon at bounding box center [1021, 79] width 10 height 10
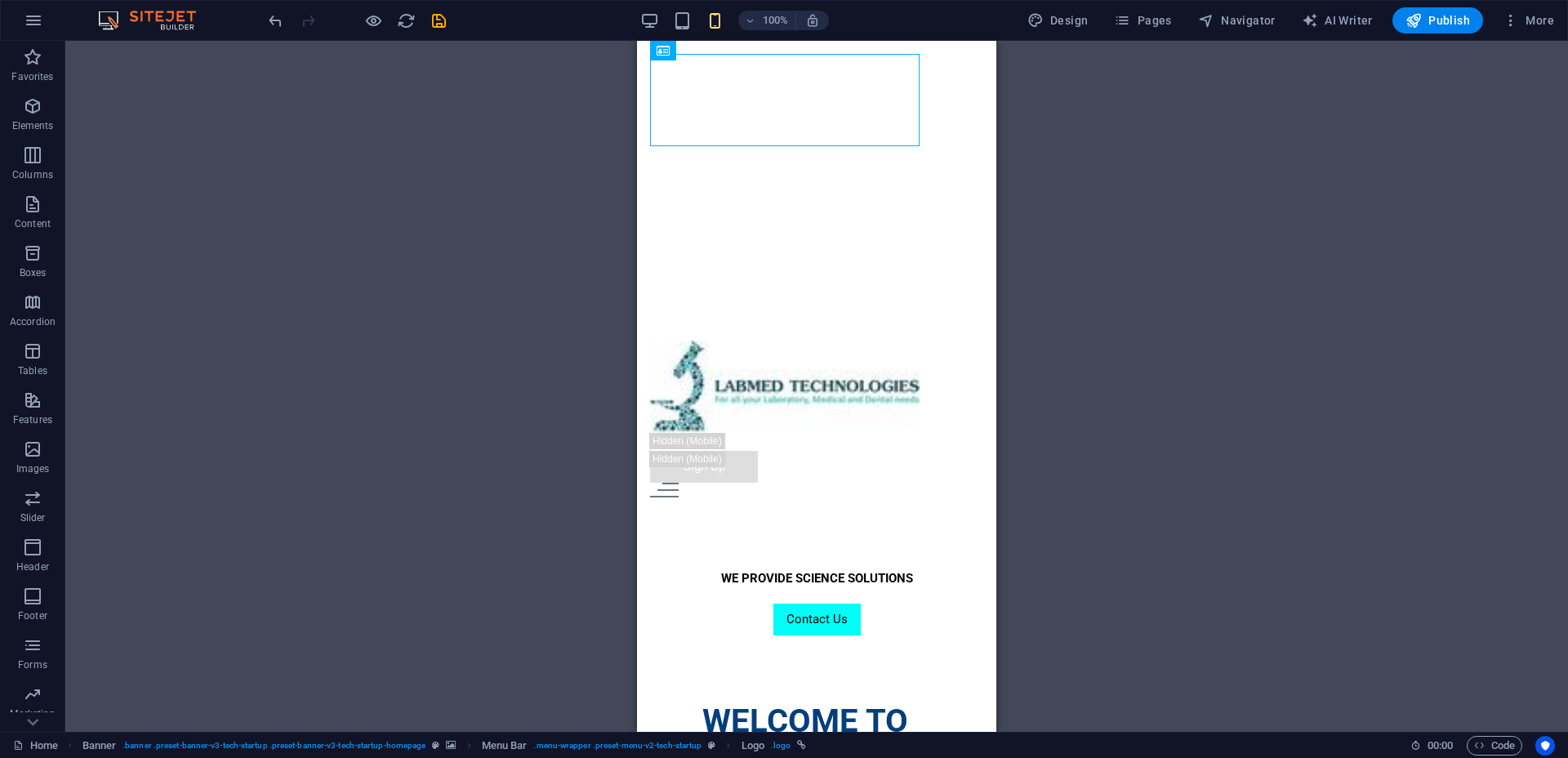
click at [517, 344] on div "Drag here to replace the existing content. Press “Ctrl” if you want to create a…" at bounding box center [817, 386] width 1502 height 691
